Goal: Task Accomplishment & Management: Use online tool/utility

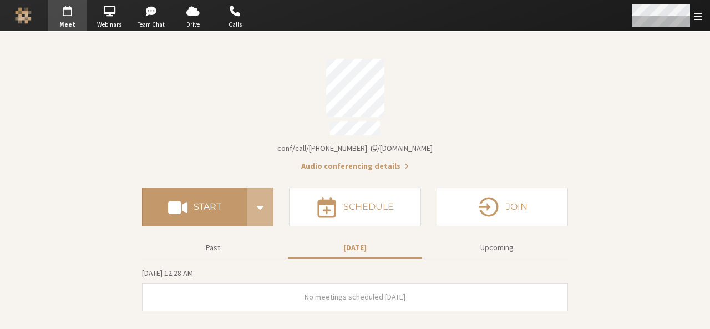
click at [701, 13] on span "Open menu" at bounding box center [698, 16] width 8 height 11
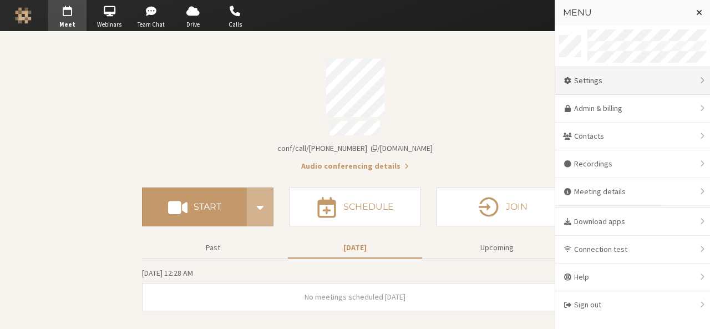
click at [647, 72] on div "Settings" at bounding box center [632, 81] width 155 height 28
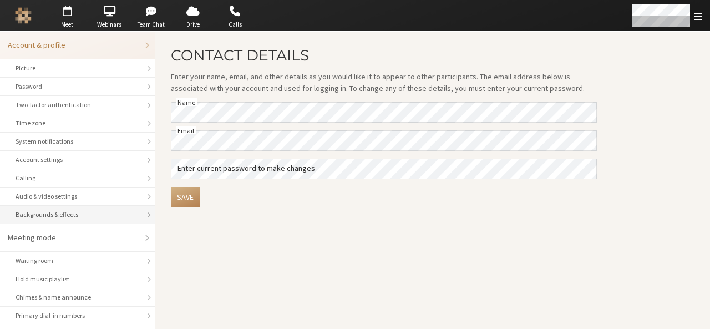
click at [75, 219] on li "Backgrounds & effects" at bounding box center [77, 215] width 155 height 18
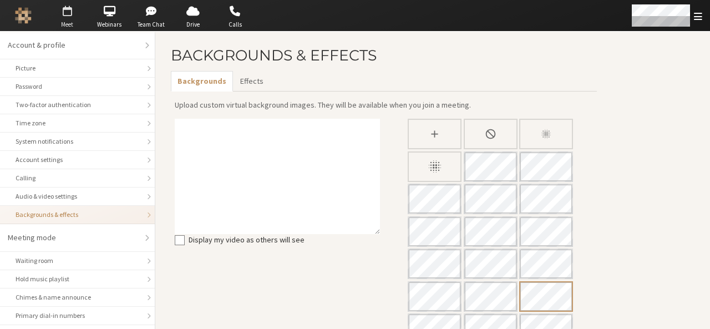
click at [73, 20] on span "Meet" at bounding box center [67, 24] width 39 height 9
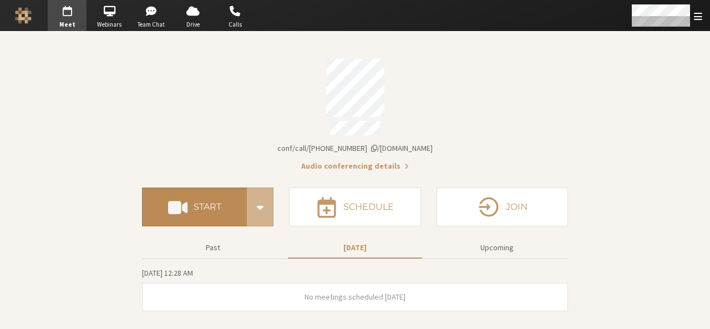
click at [225, 208] on button "Start" at bounding box center [194, 206] width 105 height 39
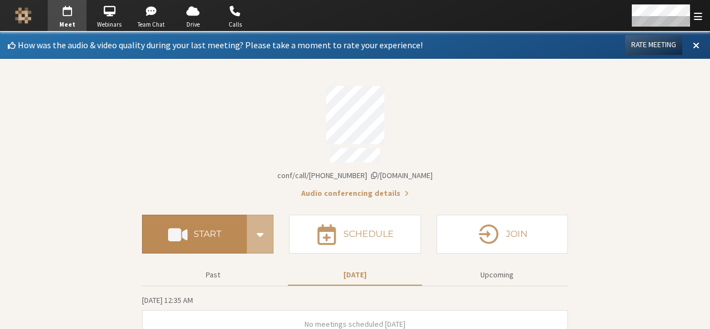
click at [203, 236] on button "Start" at bounding box center [194, 234] width 105 height 39
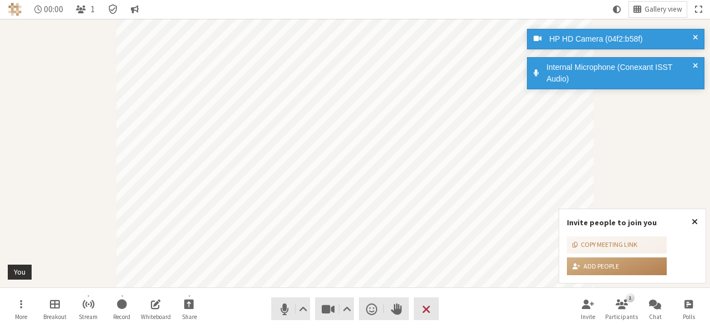
click at [696, 220] on span "Close popover" at bounding box center [695, 221] width 6 height 9
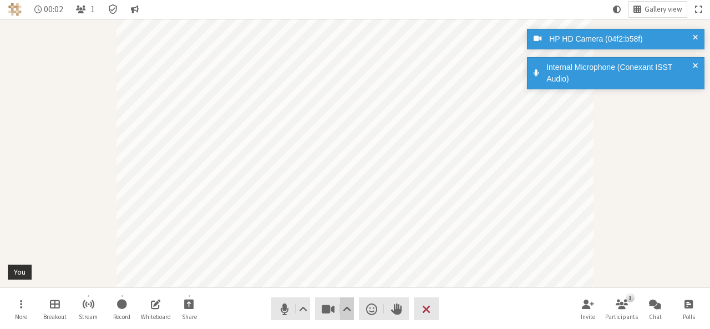
click at [345, 306] on span "Video setting" at bounding box center [347, 309] width 8 height 16
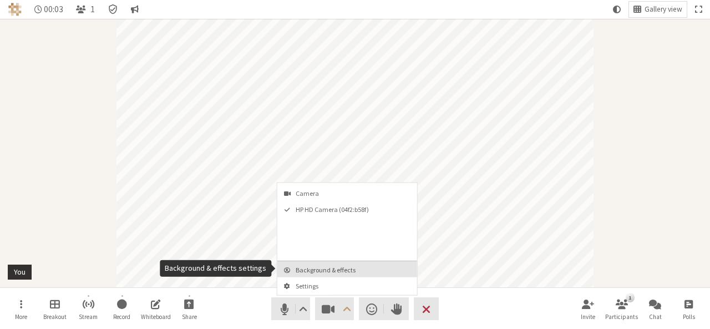
click at [334, 262] on button "Background & effects" at bounding box center [347, 269] width 140 height 16
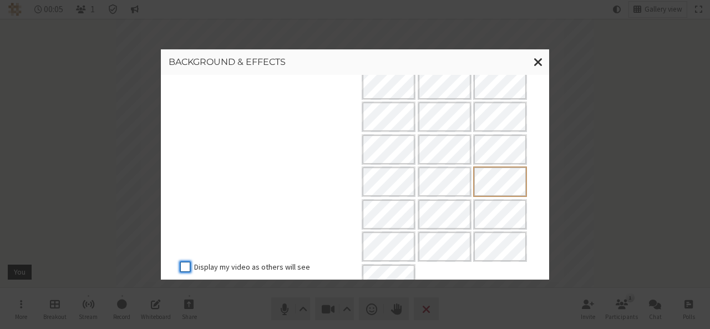
scroll to position [250, 0]
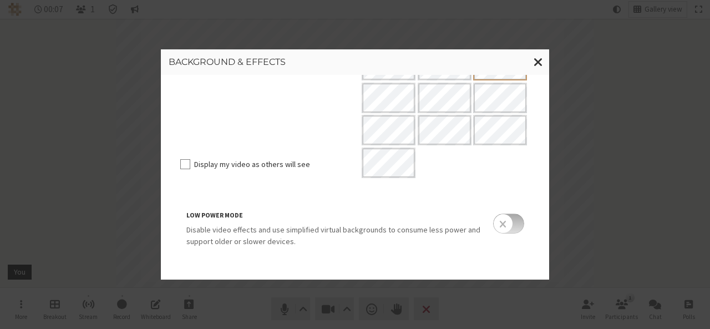
click at [511, 227] on input "checkbox" at bounding box center [508, 224] width 31 height 20
click at [536, 62] on span "Close modal" at bounding box center [538, 62] width 9 height 14
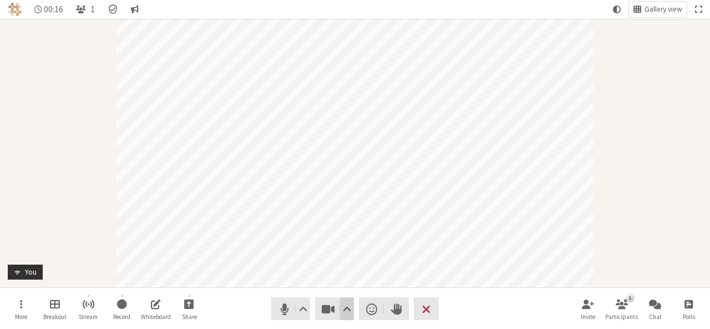
click at [349, 313] on span "Video setting" at bounding box center [347, 309] width 8 height 16
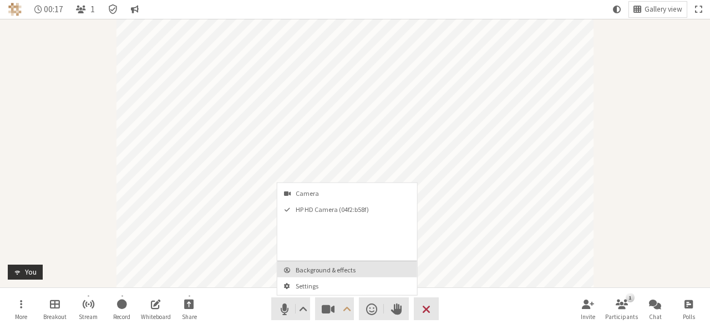
click at [346, 272] on span "Background & effects" at bounding box center [354, 269] width 116 height 7
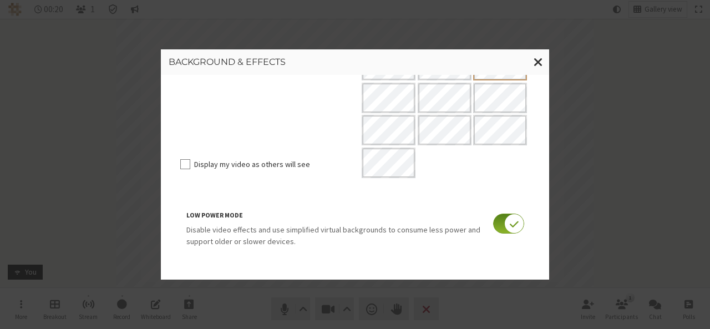
click at [493, 226] on input "checkbox" at bounding box center [508, 224] width 31 height 20
click at [536, 59] on span "Close modal" at bounding box center [538, 62] width 9 height 14
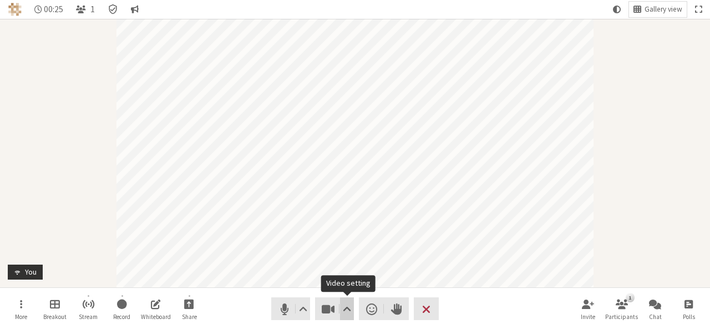
click at [348, 307] on span "Video setting" at bounding box center [347, 309] width 8 height 16
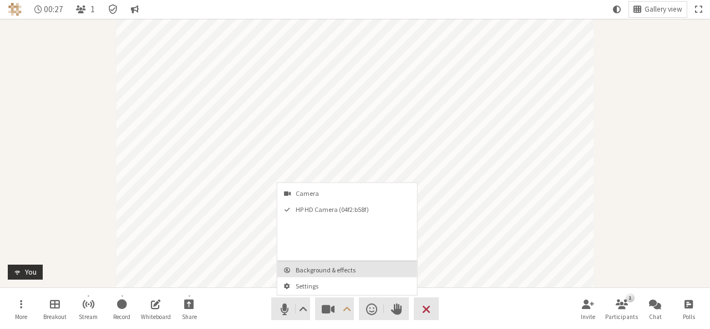
click at [332, 266] on span "Background & effects" at bounding box center [354, 269] width 116 height 7
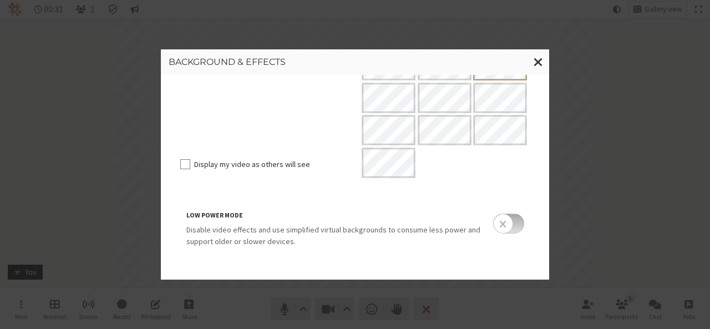
click at [513, 227] on input "checkbox" at bounding box center [508, 224] width 31 height 20
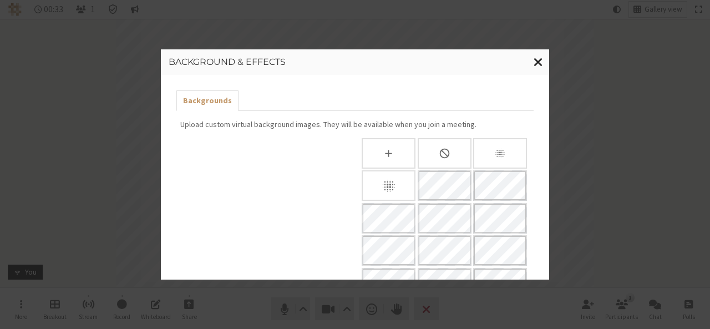
click at [536, 58] on span "Close modal" at bounding box center [538, 62] width 9 height 14
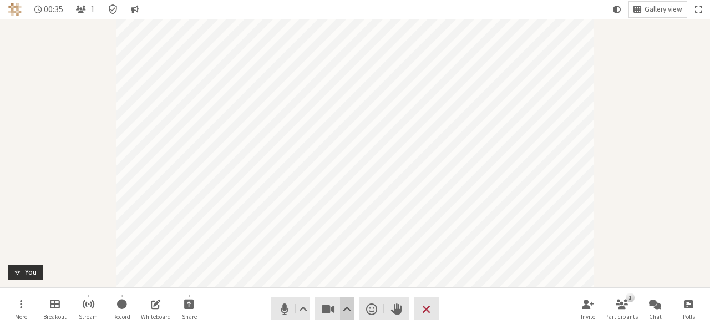
click at [346, 303] on span "Video setting" at bounding box center [347, 309] width 8 height 16
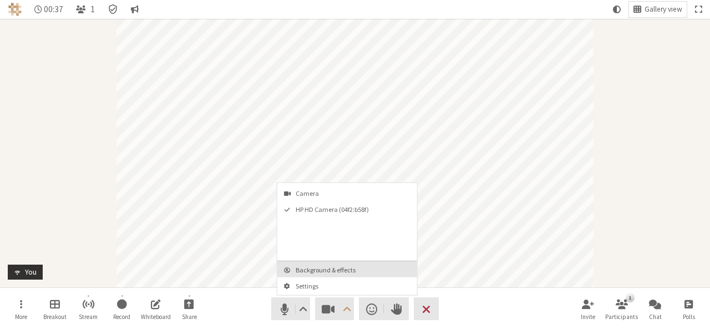
click at [345, 262] on button "Background & effects" at bounding box center [347, 269] width 140 height 16
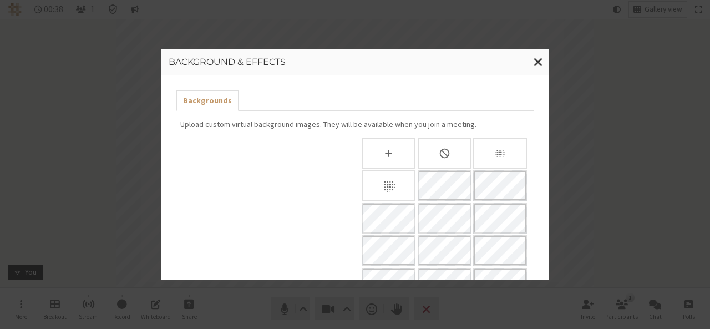
scroll to position [250, 0]
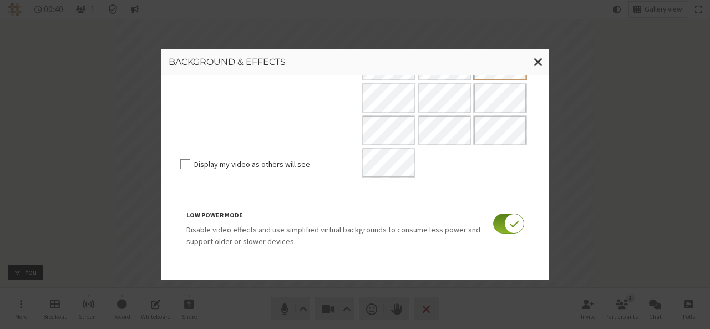
click at [497, 227] on input "checkbox" at bounding box center [508, 224] width 31 height 20
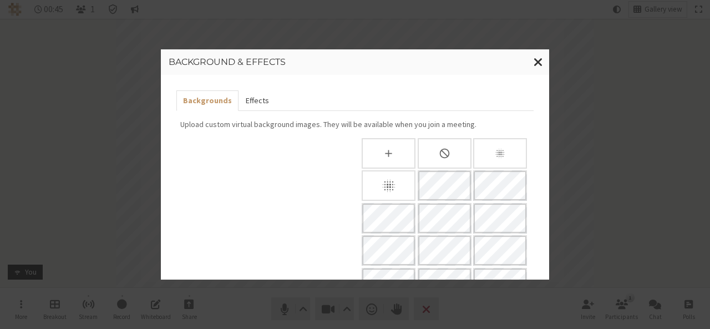
click at [250, 95] on button "Effects" at bounding box center [256, 100] width 37 height 21
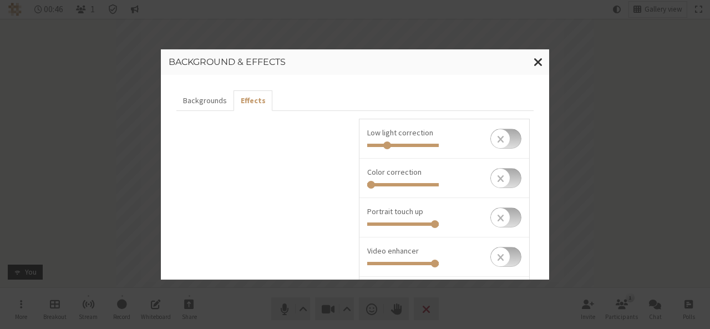
scroll to position [145, 0]
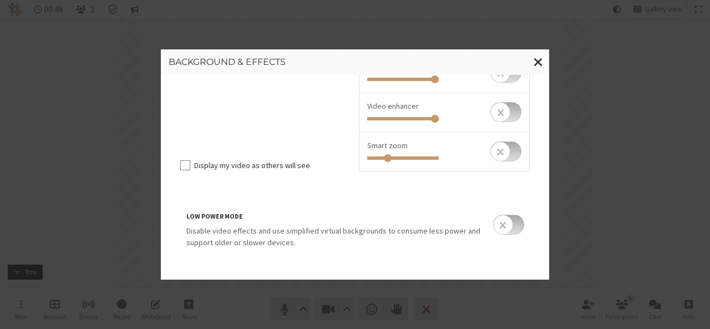
click at [509, 230] on input "checkbox" at bounding box center [508, 225] width 31 height 20
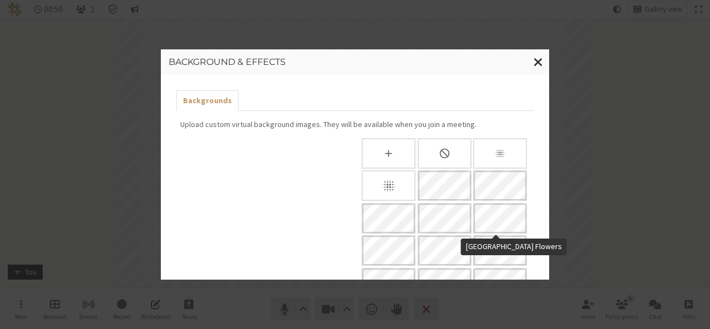
scroll to position [250, 0]
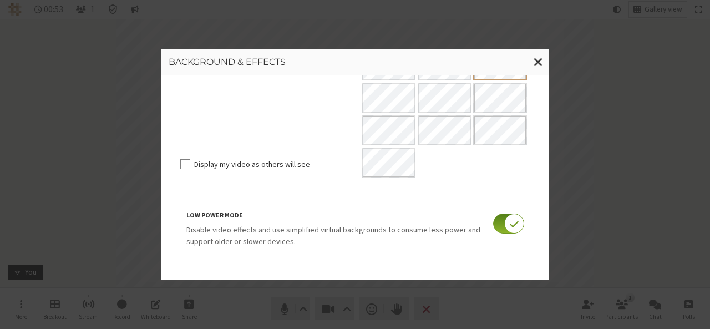
click at [493, 225] on input "checkbox" at bounding box center [508, 224] width 31 height 20
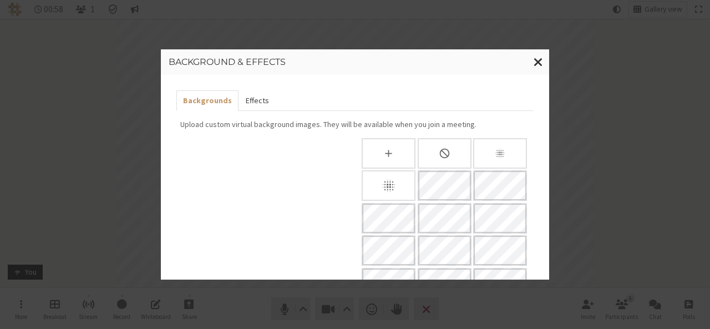
click at [251, 103] on button "Effects" at bounding box center [256, 100] width 37 height 21
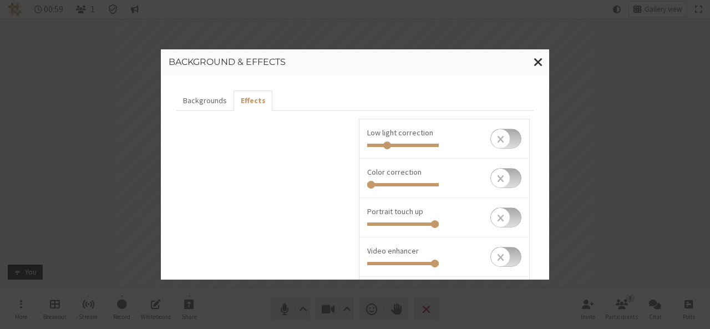
scroll to position [145, 0]
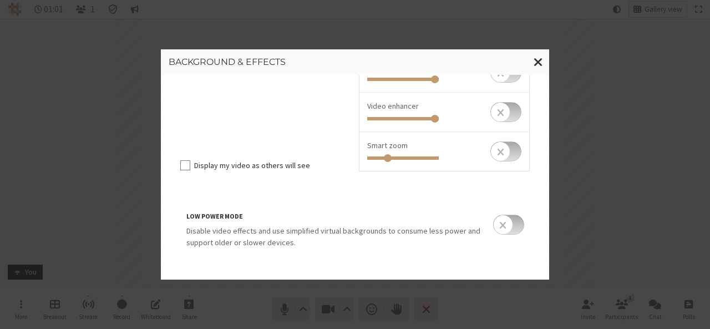
click at [514, 225] on input "checkbox" at bounding box center [508, 225] width 31 height 20
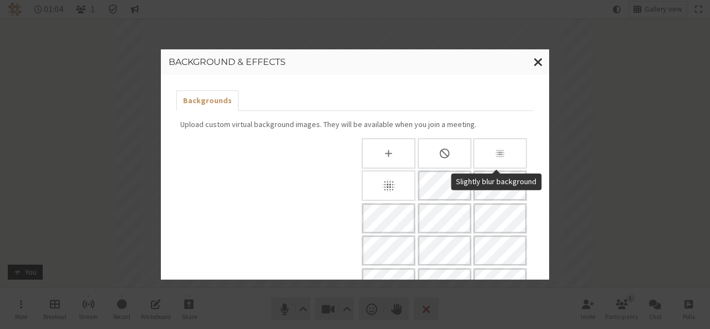
scroll to position [250, 0]
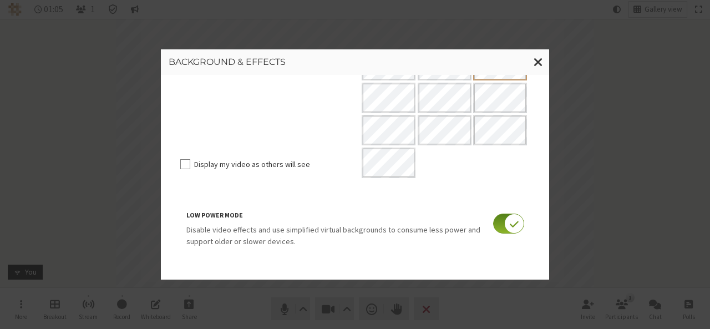
click at [499, 230] on input "checkbox" at bounding box center [508, 224] width 31 height 20
click at [499, 229] on input "checkbox" at bounding box center [508, 224] width 31 height 20
click at [494, 229] on input "checkbox" at bounding box center [508, 224] width 31 height 20
click at [541, 59] on span "Close modal" at bounding box center [538, 62] width 9 height 14
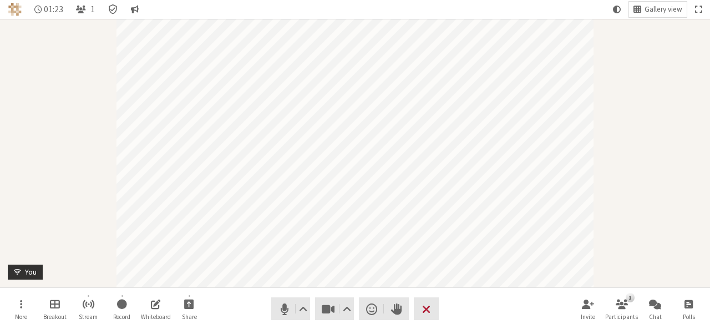
click at [431, 308] on button "Leave" at bounding box center [426, 308] width 25 height 23
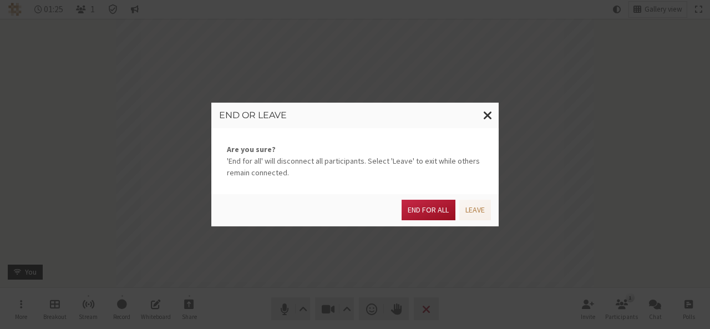
click at [435, 205] on button "End for all" at bounding box center [428, 210] width 53 height 21
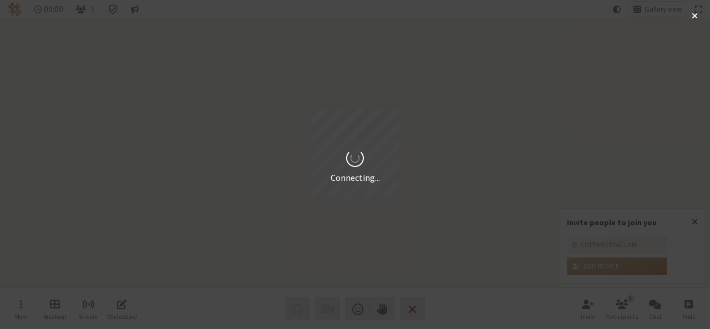
click at [697, 220] on div "Connecting..." at bounding box center [355, 164] width 710 height 329
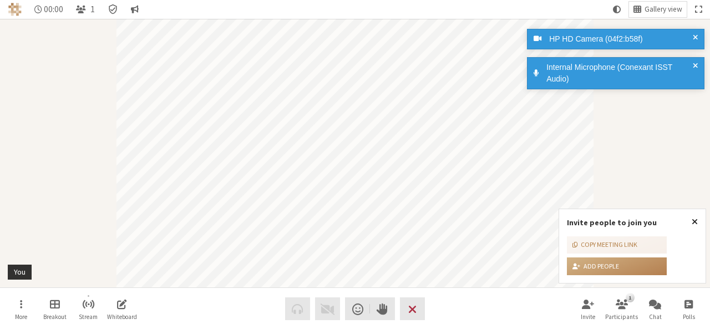
click at [697, 220] on span "Close popover" at bounding box center [695, 221] width 6 height 9
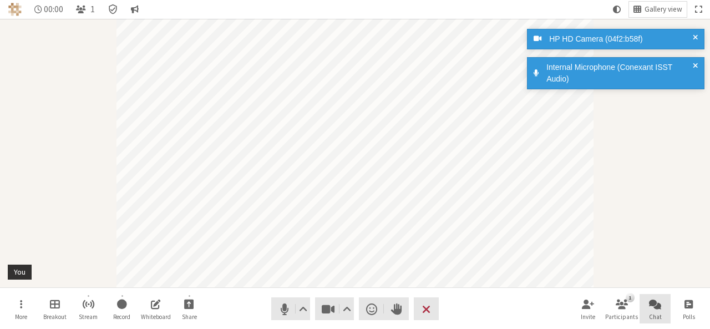
click at [656, 300] on span "Open chat" at bounding box center [655, 303] width 12 height 13
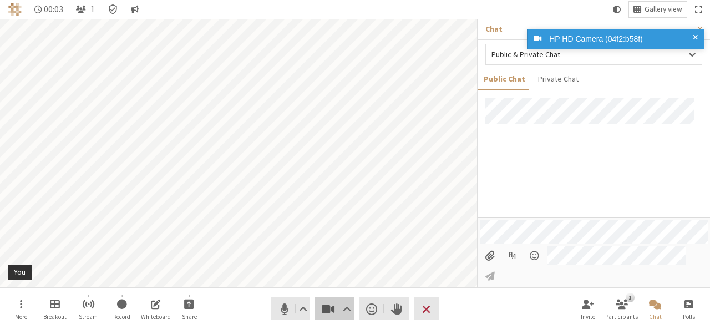
click at [318, 310] on button "Video" at bounding box center [334, 308] width 39 height 23
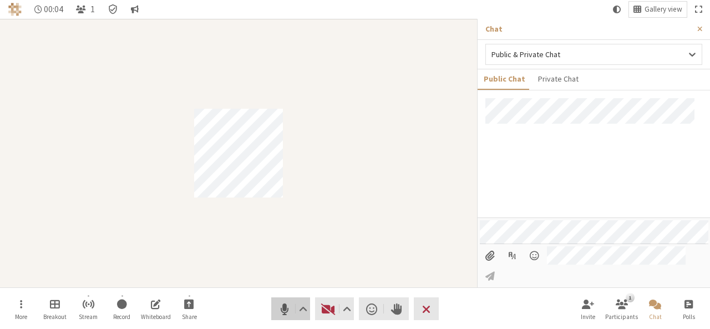
click at [273, 310] on button "Audio" at bounding box center [290, 308] width 39 height 23
click at [425, 310] on span "End or leave meeting" at bounding box center [426, 309] width 8 height 16
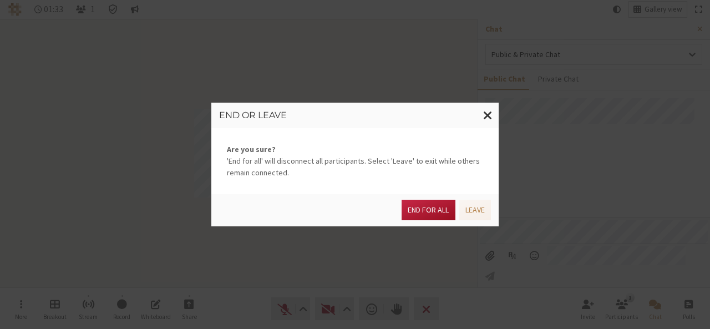
click at [427, 205] on button "End for all" at bounding box center [428, 210] width 53 height 21
